Goal: Check status: Check status

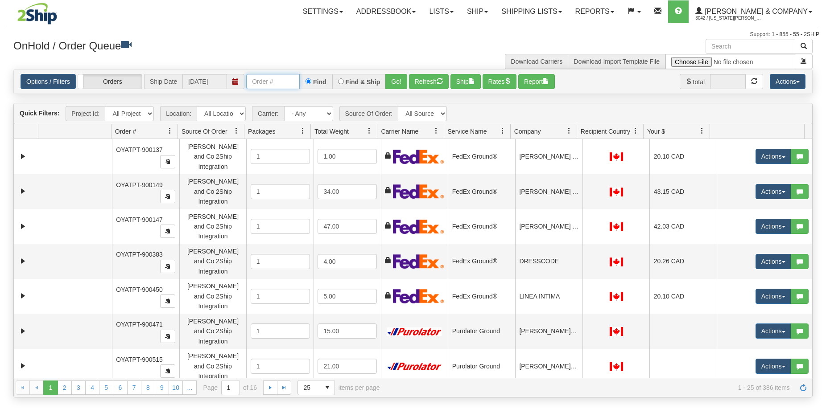
click at [290, 80] on input "text" at bounding box center [272, 81] width 53 height 15
type input "OYATPT-902895"
click at [397, 86] on button "Go!" at bounding box center [396, 81] width 22 height 15
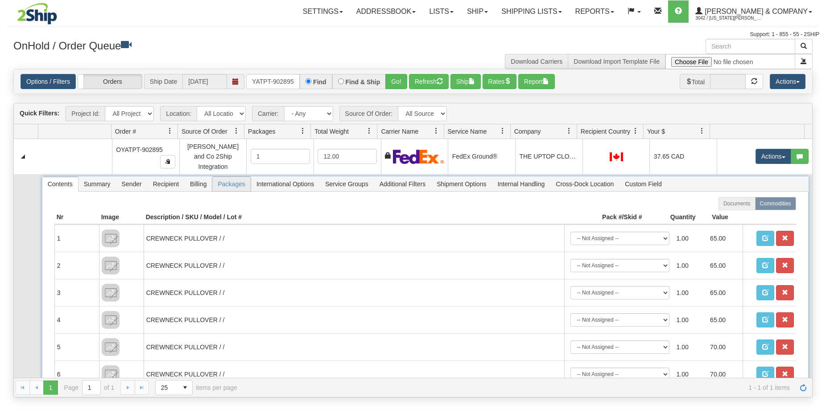
click at [228, 183] on span "Packages" at bounding box center [231, 184] width 38 height 14
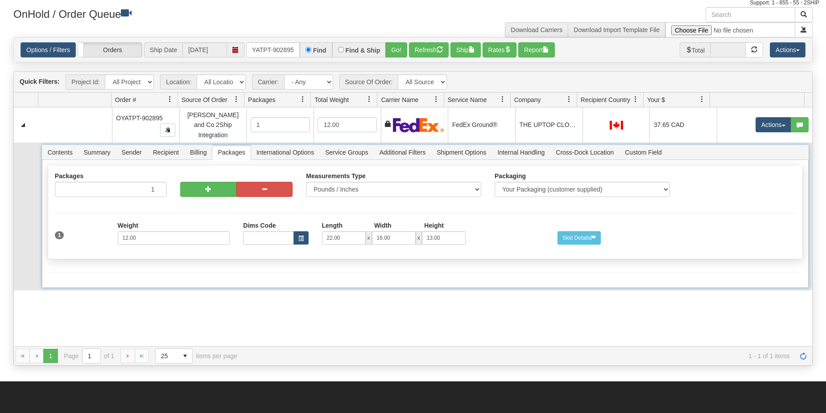
scroll to position [0, 0]
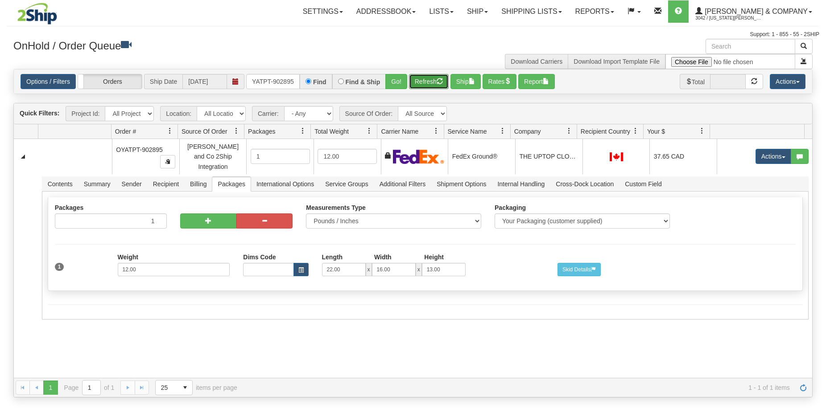
click at [426, 85] on button "Refresh" at bounding box center [429, 81] width 40 height 15
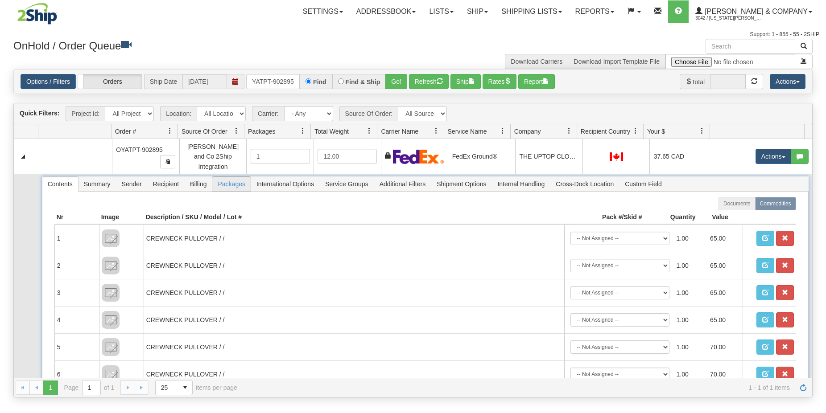
click at [232, 183] on span "Packages" at bounding box center [231, 184] width 38 height 14
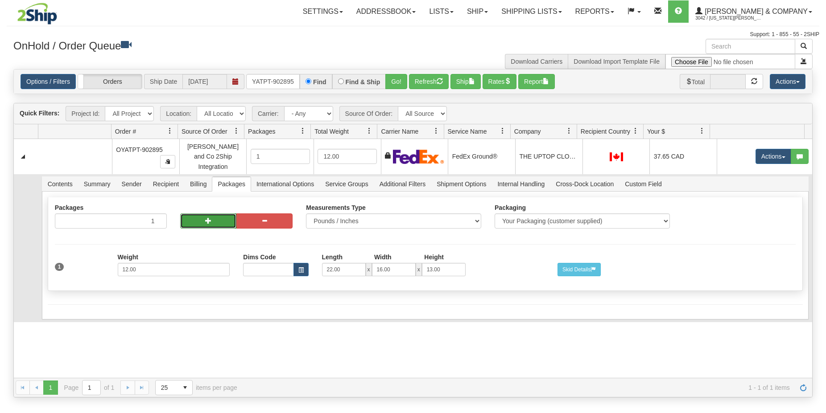
click at [199, 221] on button "button" at bounding box center [208, 221] width 56 height 15
radio input "true"
type input "2"
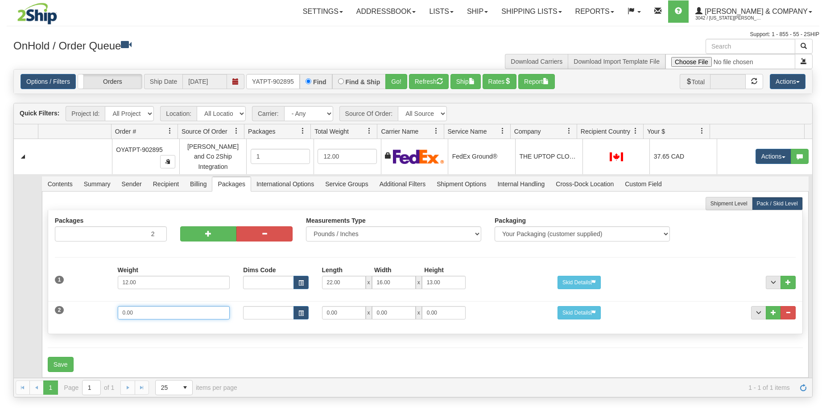
drag, startPoint x: 165, startPoint y: 311, endPoint x: 99, endPoint y: 306, distance: 65.8
click at [118, 306] on input "0.00" at bounding box center [174, 312] width 112 height 13
type input "3"
type input "16"
type input "3"
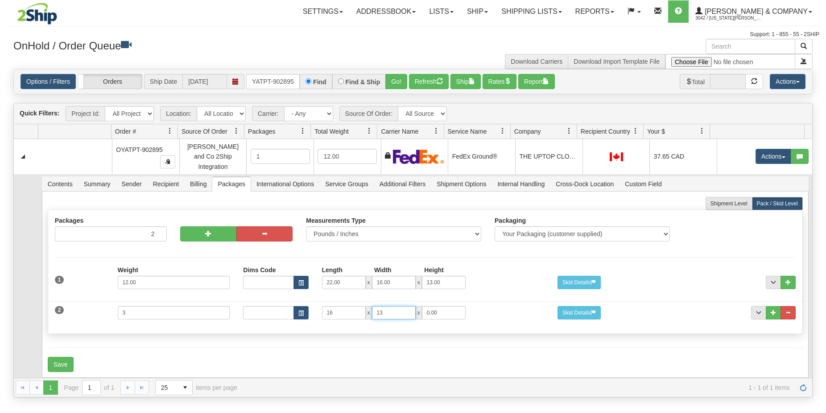
type input "13"
click at [58, 363] on button "Save" at bounding box center [61, 364] width 26 height 15
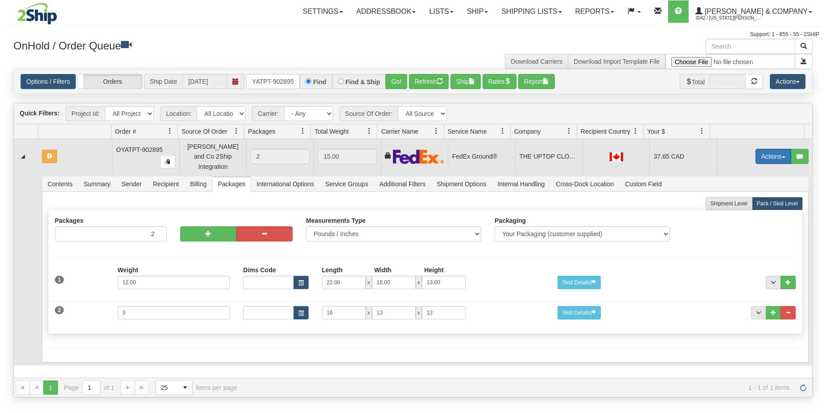
click at [766, 156] on button "Actions" at bounding box center [773, 156] width 36 height 15
click at [745, 183] on span "Refresh Rates" at bounding box center [751, 184] width 46 height 7
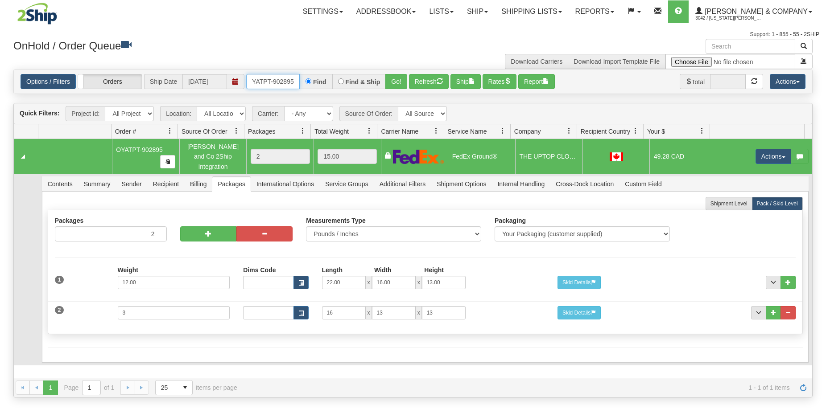
drag, startPoint x: 251, startPoint y: 81, endPoint x: 305, endPoint y: 81, distance: 53.5
click at [305, 81] on div "OYATPT-902895 Find Find & Ship Go!" at bounding box center [326, 81] width 161 height 15
type input "OYATPT-902900"
click at [400, 86] on button "Go!" at bounding box center [396, 81] width 22 height 15
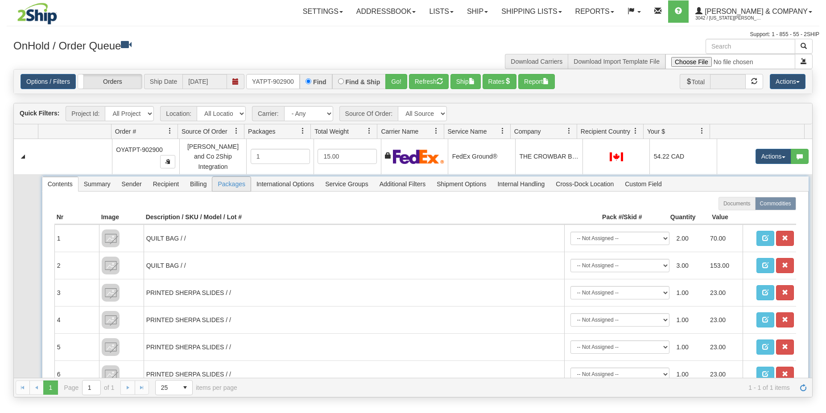
click at [225, 183] on span "Packages" at bounding box center [231, 184] width 38 height 14
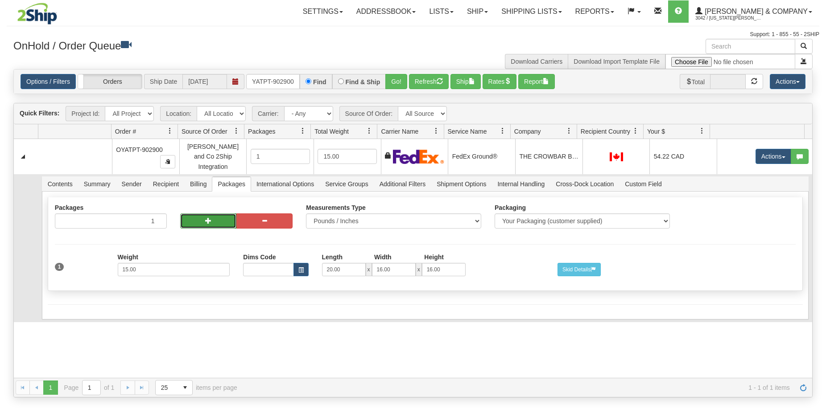
click at [203, 215] on button "button" at bounding box center [208, 221] width 56 height 15
radio input "true"
type input "2"
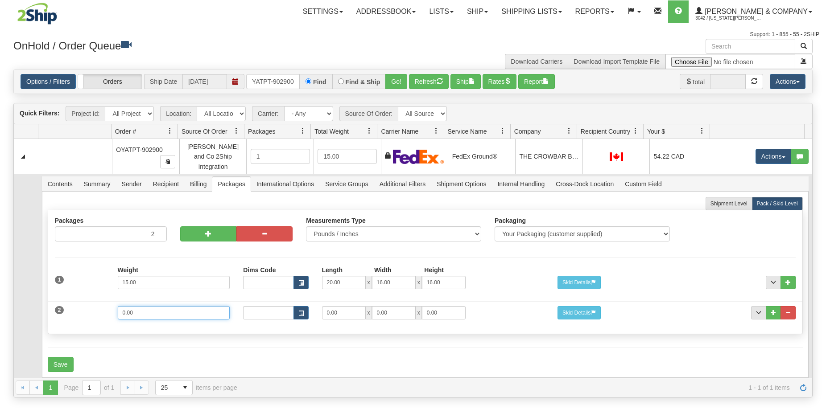
drag, startPoint x: 151, startPoint y: 314, endPoint x: 113, endPoint y: 305, distance: 38.9
click at [118, 306] on input "0.00" at bounding box center [174, 312] width 112 height 13
type input "24"
type input "25"
type input "17"
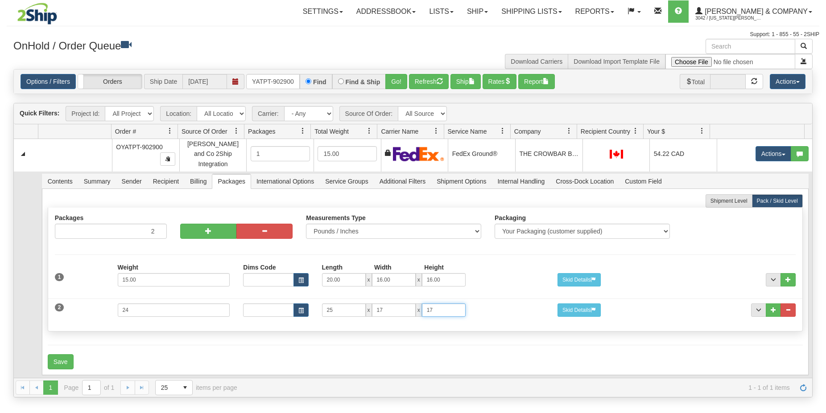
scroll to position [6, 0]
type input "17"
click at [59, 354] on button "Save" at bounding box center [61, 361] width 26 height 15
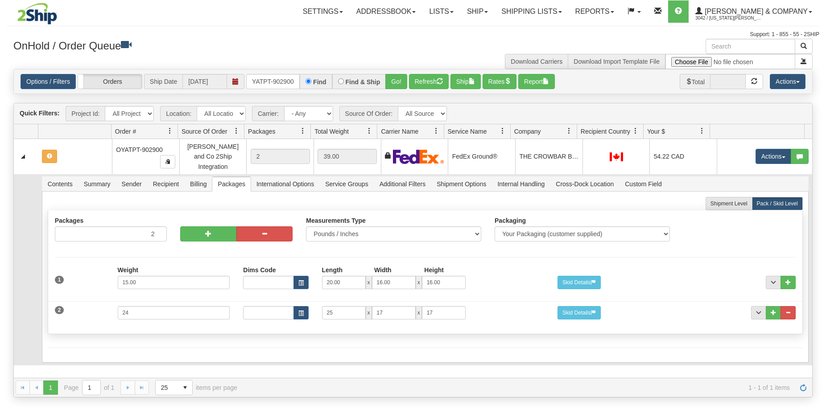
scroll to position [0, 0]
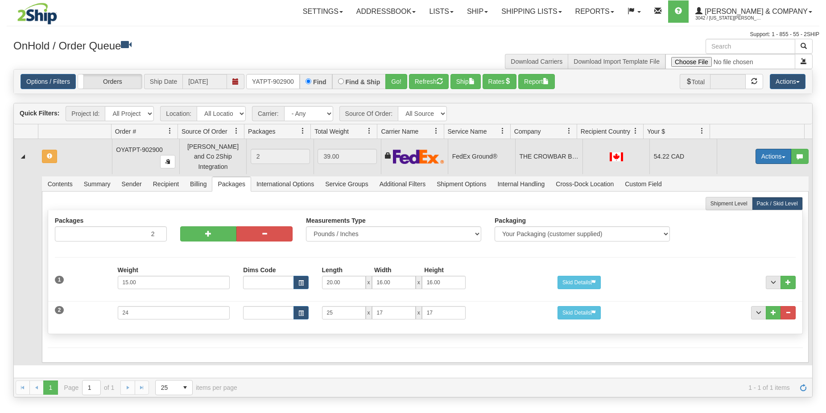
click at [761, 150] on button "Actions" at bounding box center [773, 156] width 36 height 15
click at [745, 181] on span "Refresh Rates" at bounding box center [751, 184] width 46 height 7
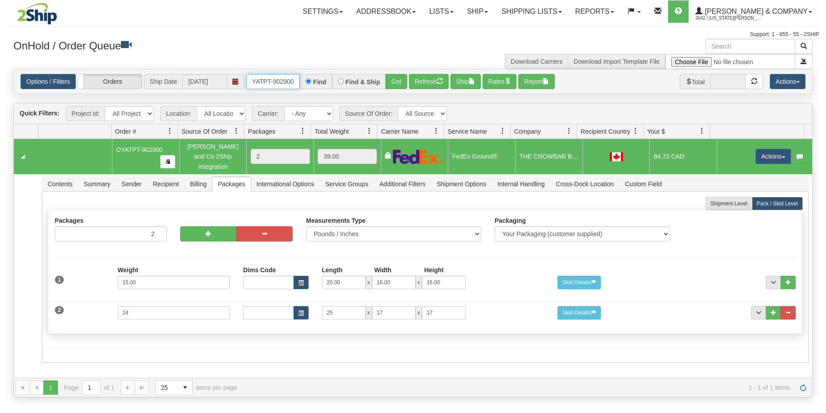
drag, startPoint x: 250, startPoint y: 83, endPoint x: 301, endPoint y: 89, distance: 51.2
click at [301, 89] on div "OYATPT-902900 Find Find & Ship Go!" at bounding box center [326, 81] width 161 height 15
click at [395, 84] on button "Go!" at bounding box center [396, 81] width 22 height 15
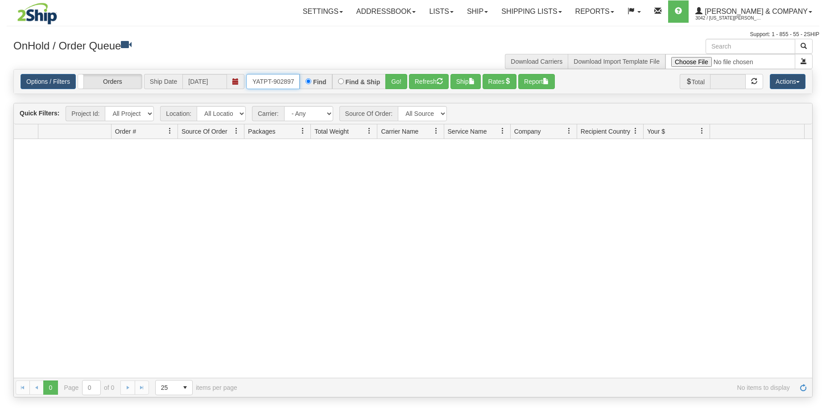
drag, startPoint x: 251, startPoint y: 80, endPoint x: 311, endPoint y: 84, distance: 60.3
click at [311, 84] on div "OOYATPT-902897 Find Find & Ship Go!" at bounding box center [326, 81] width 161 height 15
type input "O"
type input "OYATPT-902897"
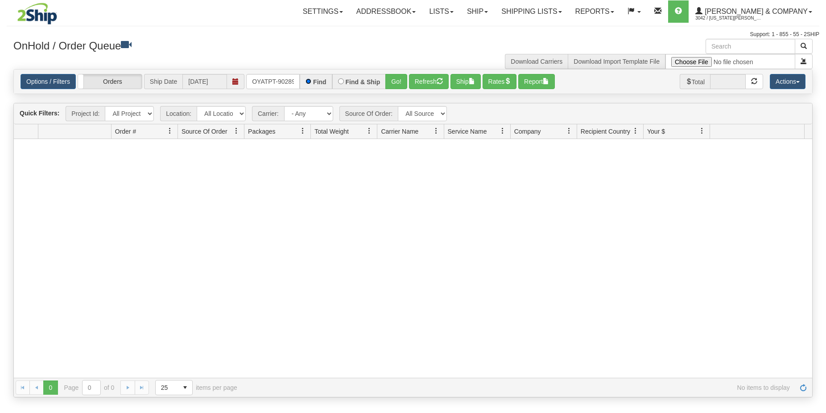
scroll to position [0, 5]
click at [395, 84] on button "Go!" at bounding box center [396, 81] width 22 height 15
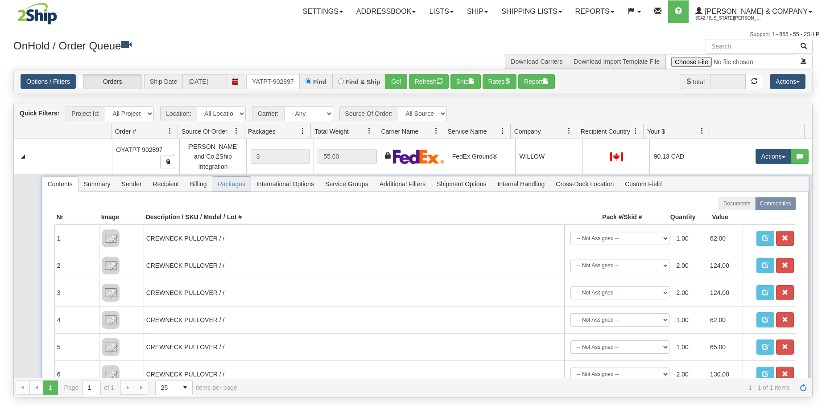
click at [227, 181] on span "Packages" at bounding box center [231, 184] width 38 height 14
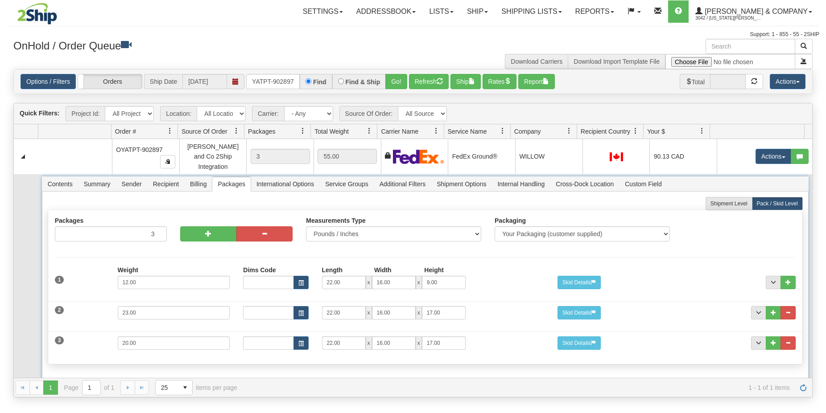
scroll to position [21, 0]
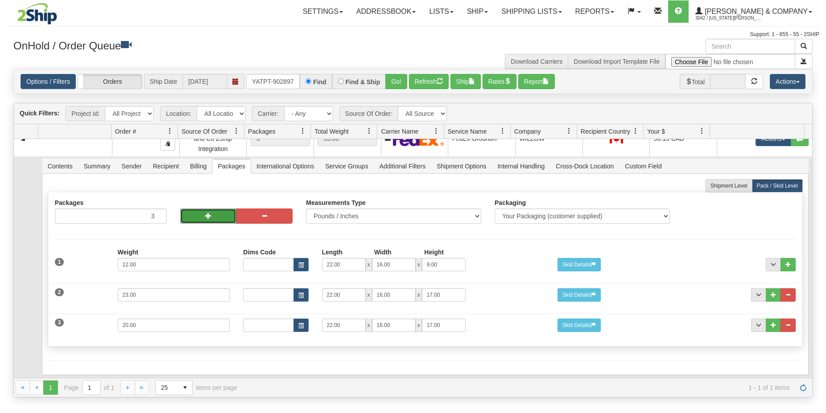
click at [218, 210] on button "button" at bounding box center [208, 216] width 56 height 15
click at [216, 213] on button "button" at bounding box center [208, 216] width 56 height 15
type input "5"
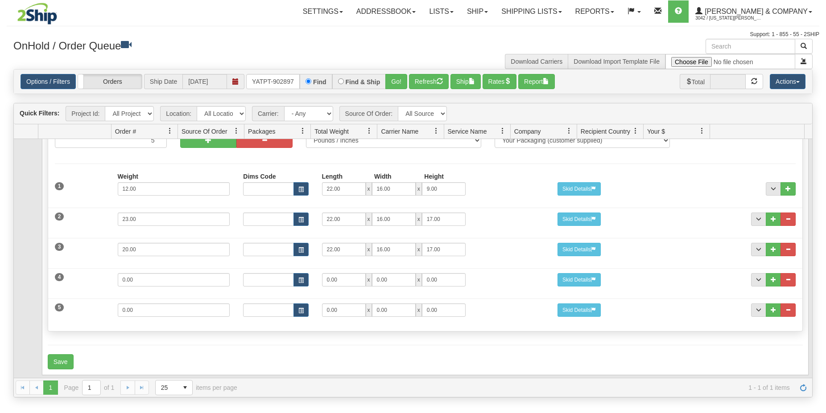
scroll to position [97, 0]
click at [785, 307] on span "..." at bounding box center [787, 309] width 5 height 5
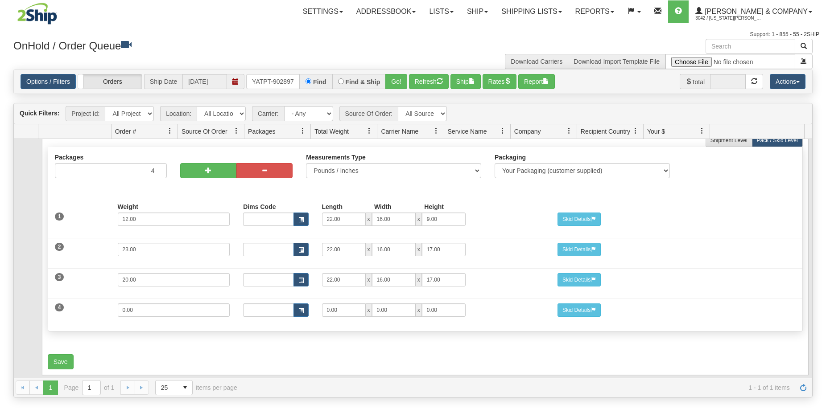
scroll to position [67, 0]
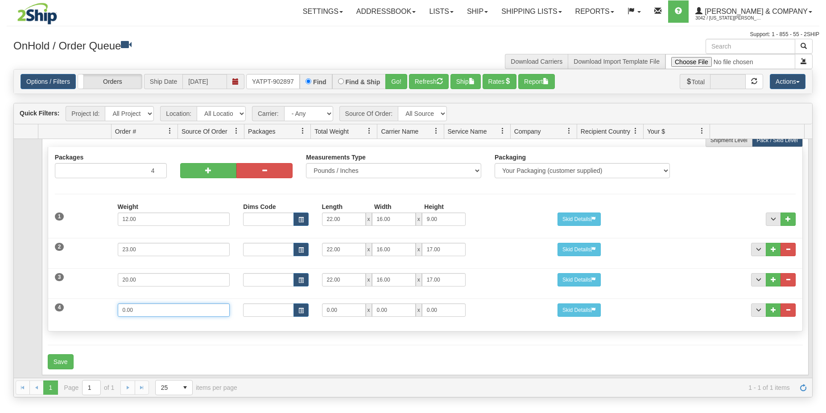
drag, startPoint x: 145, startPoint y: 303, endPoint x: 86, endPoint y: 300, distance: 59.4
click at [118, 304] on input "0.00" at bounding box center [174, 310] width 112 height 13
click at [151, 304] on input "0.00" at bounding box center [174, 310] width 112 height 13
drag, startPoint x: 152, startPoint y: 304, endPoint x: 112, endPoint y: 302, distance: 39.3
click at [118, 304] on input "0.00" at bounding box center [174, 310] width 112 height 13
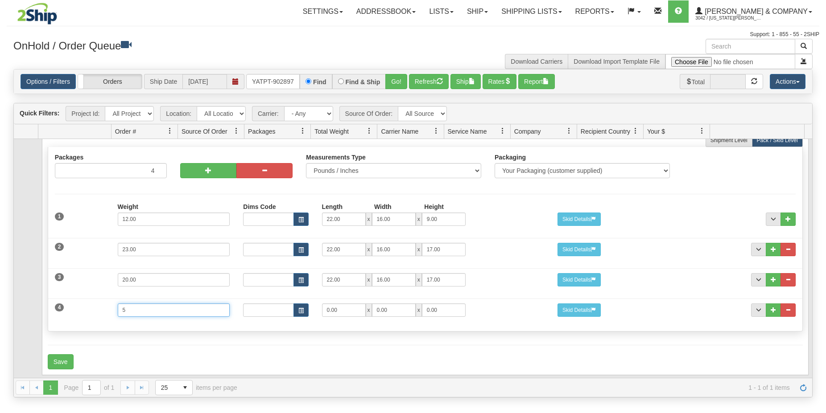
type input "5"
type input "16"
type input "13"
click at [66, 354] on button "Save" at bounding box center [61, 361] width 26 height 15
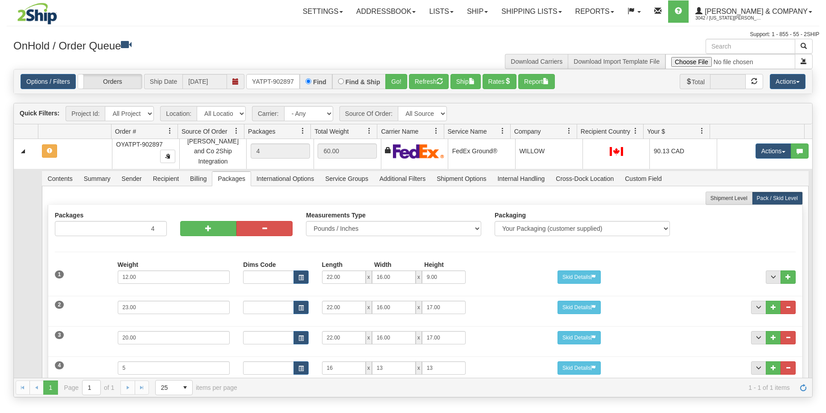
scroll to position [0, 0]
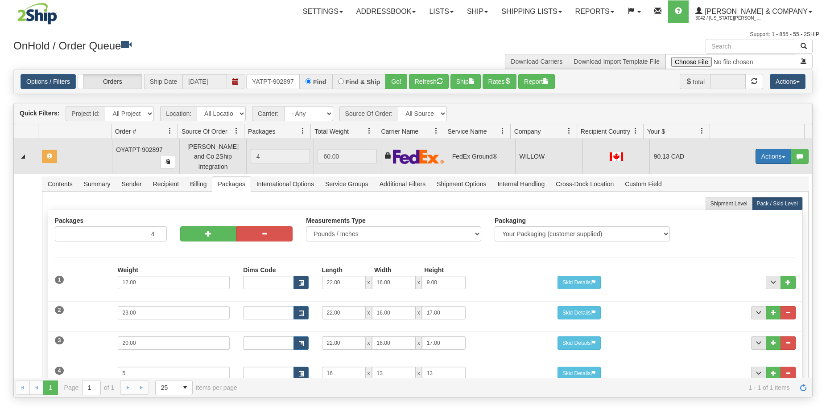
click at [768, 152] on button "Actions" at bounding box center [773, 156] width 36 height 15
click at [749, 183] on span "Refresh Rates" at bounding box center [751, 184] width 46 height 7
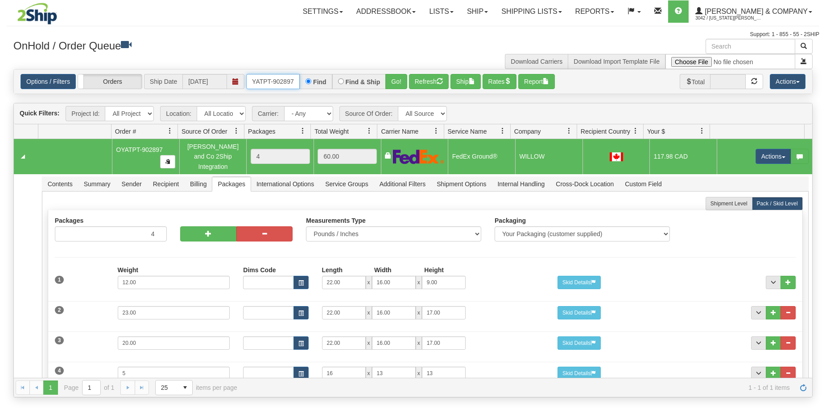
drag, startPoint x: 249, startPoint y: 81, endPoint x: 296, endPoint y: 82, distance: 46.8
click at [296, 82] on input "OYATPT-902897" at bounding box center [272, 81] width 53 height 15
click at [430, 78] on button "Refresh" at bounding box center [429, 81] width 40 height 15
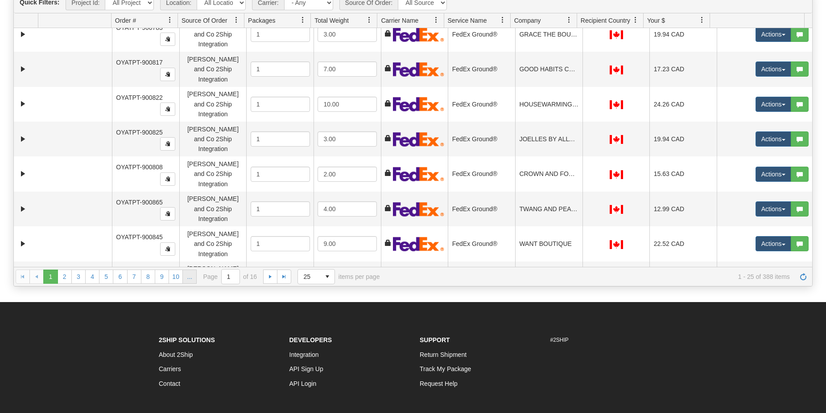
scroll to position [94, 0]
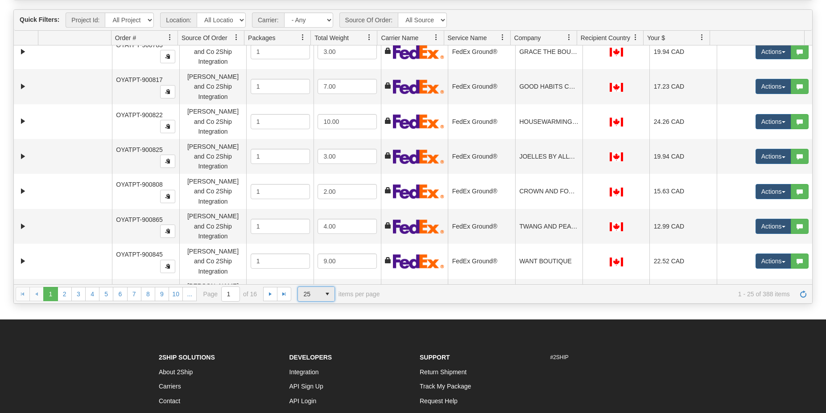
click at [324, 295] on span "select" at bounding box center [327, 294] width 14 height 14
click at [315, 343] on li "100" at bounding box center [316, 346] width 37 height 12
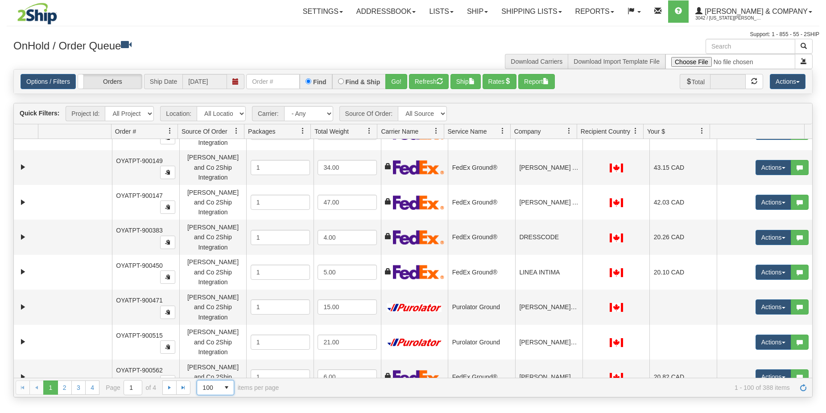
scroll to position [0, 0]
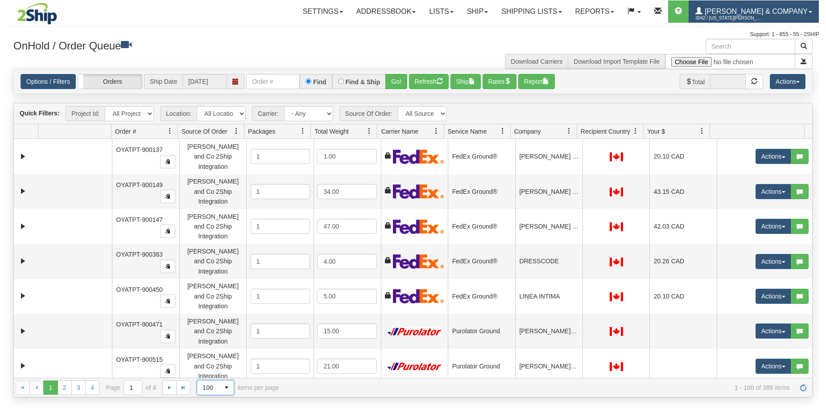
click at [787, 11] on span "[PERSON_NAME] & Company" at bounding box center [754, 12] width 105 height 8
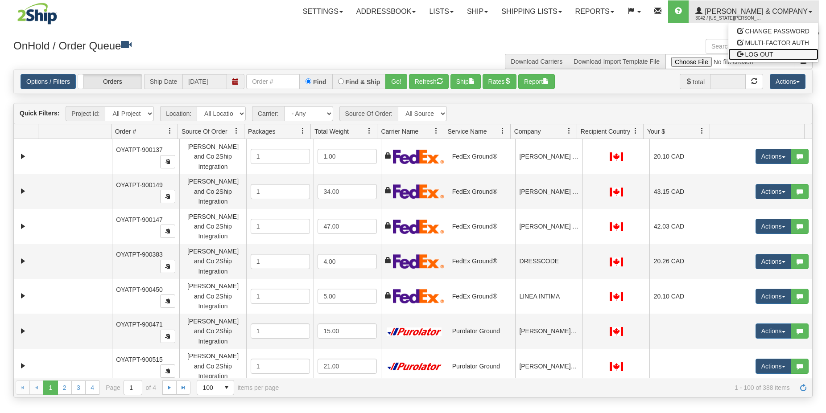
click at [746, 55] on span "LOG OUT" at bounding box center [759, 54] width 28 height 7
